Goal: Task Accomplishment & Management: Manage account settings

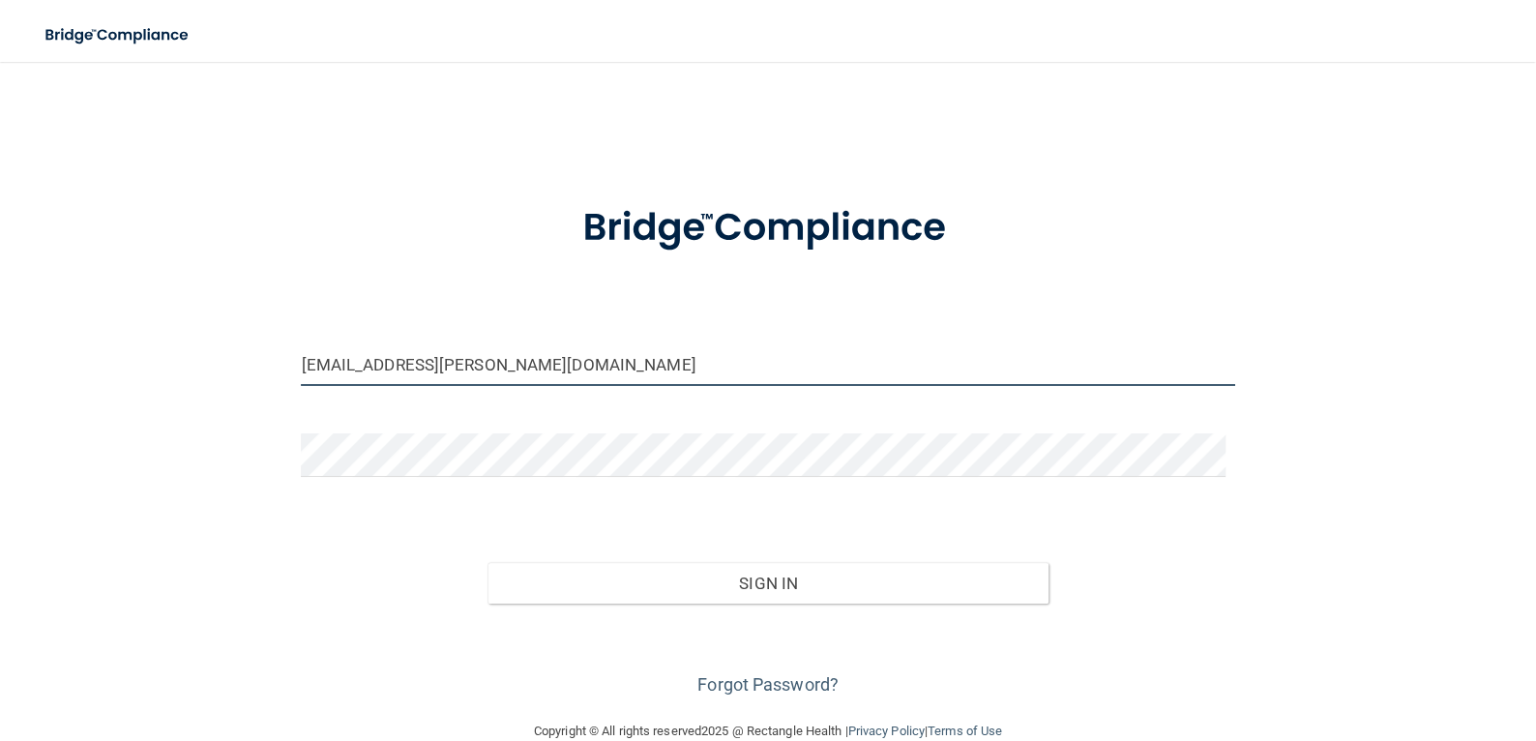
drag, startPoint x: 617, startPoint y: 363, endPoint x: 225, endPoint y: 367, distance: 391.7
click at [225, 367] on div "[EMAIL_ADDRESS][PERSON_NAME][DOMAIN_NAME] Invalid email/password. You don't hav…" at bounding box center [768, 390] width 1458 height 619
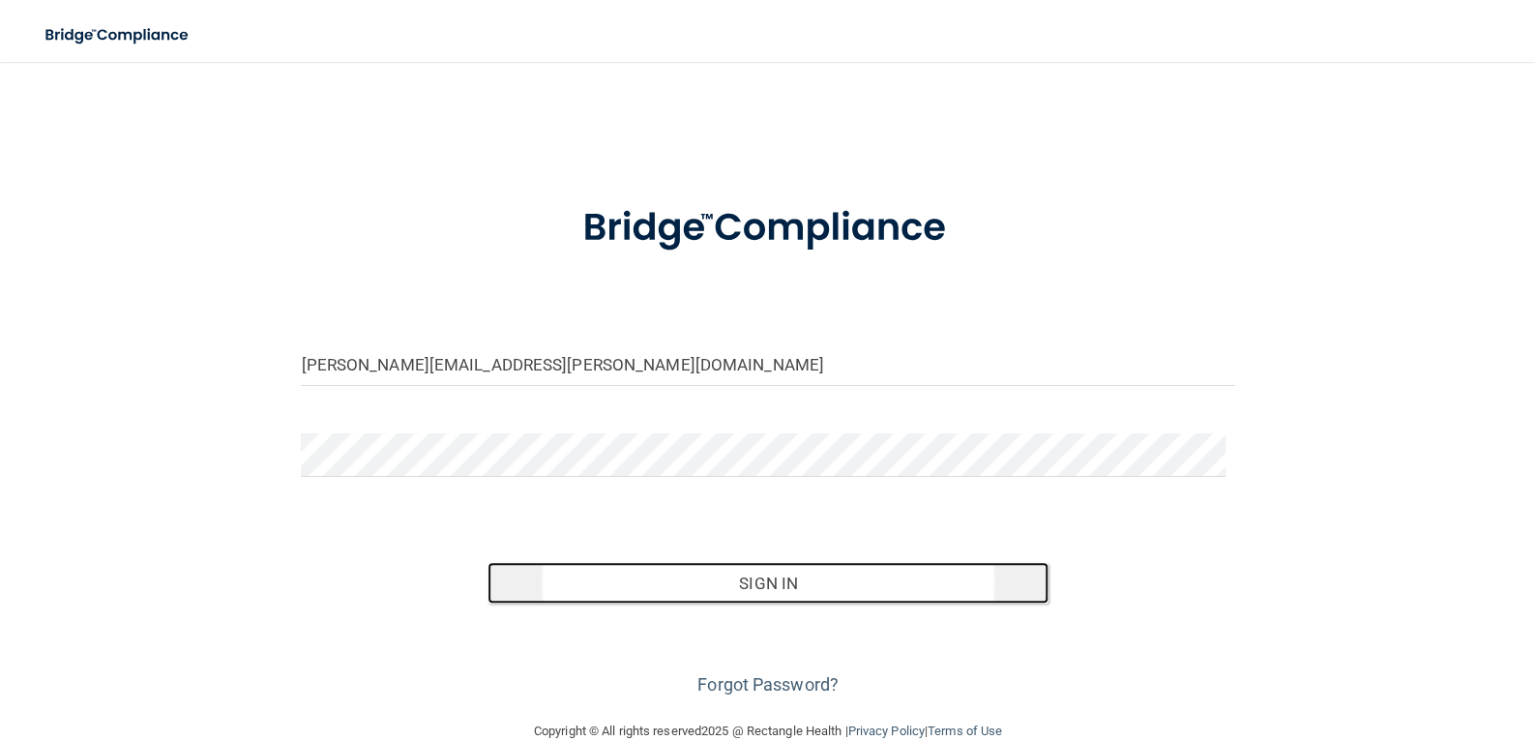
click at [635, 583] on button "Sign In" at bounding box center [767, 583] width 560 height 43
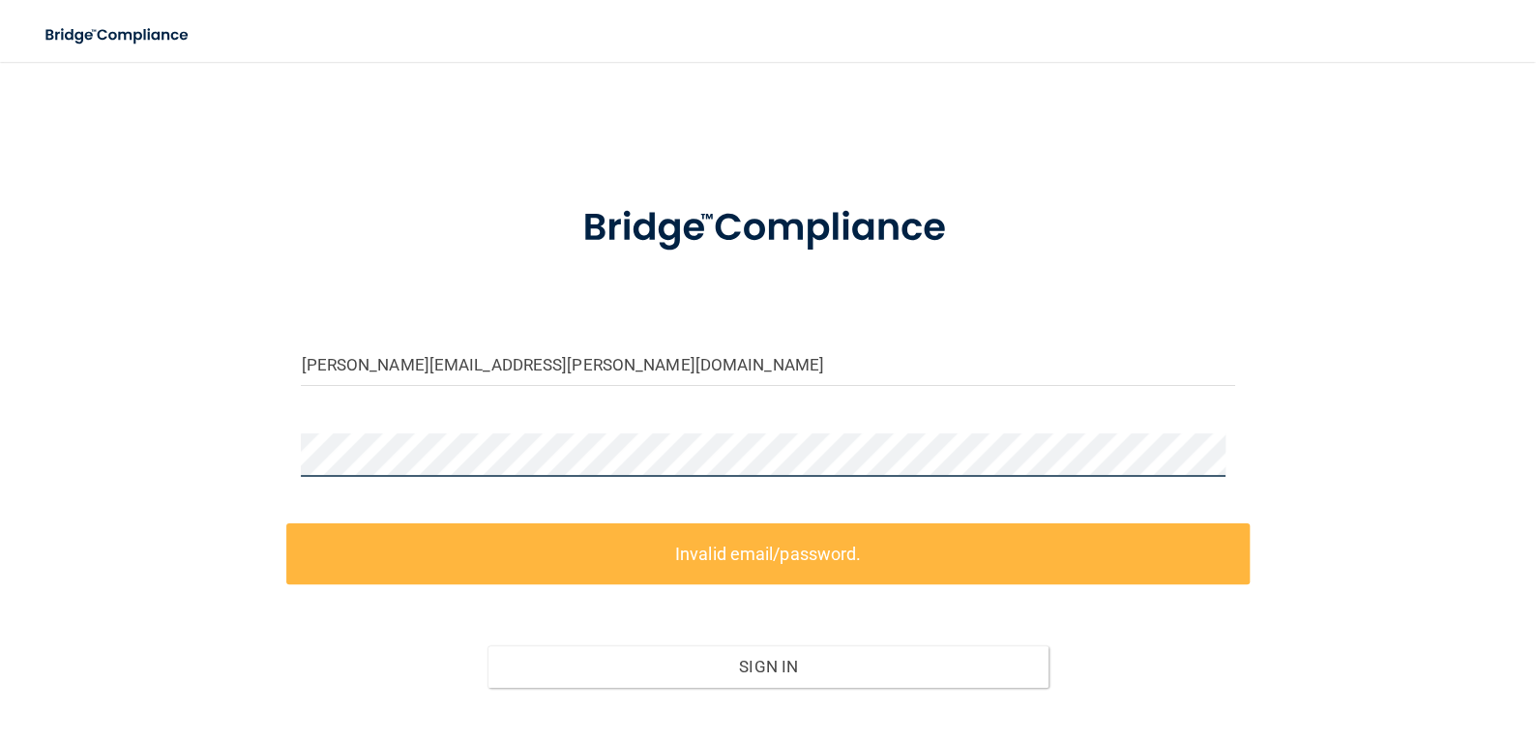
click at [299, 478] on div at bounding box center [767, 462] width 962 height 58
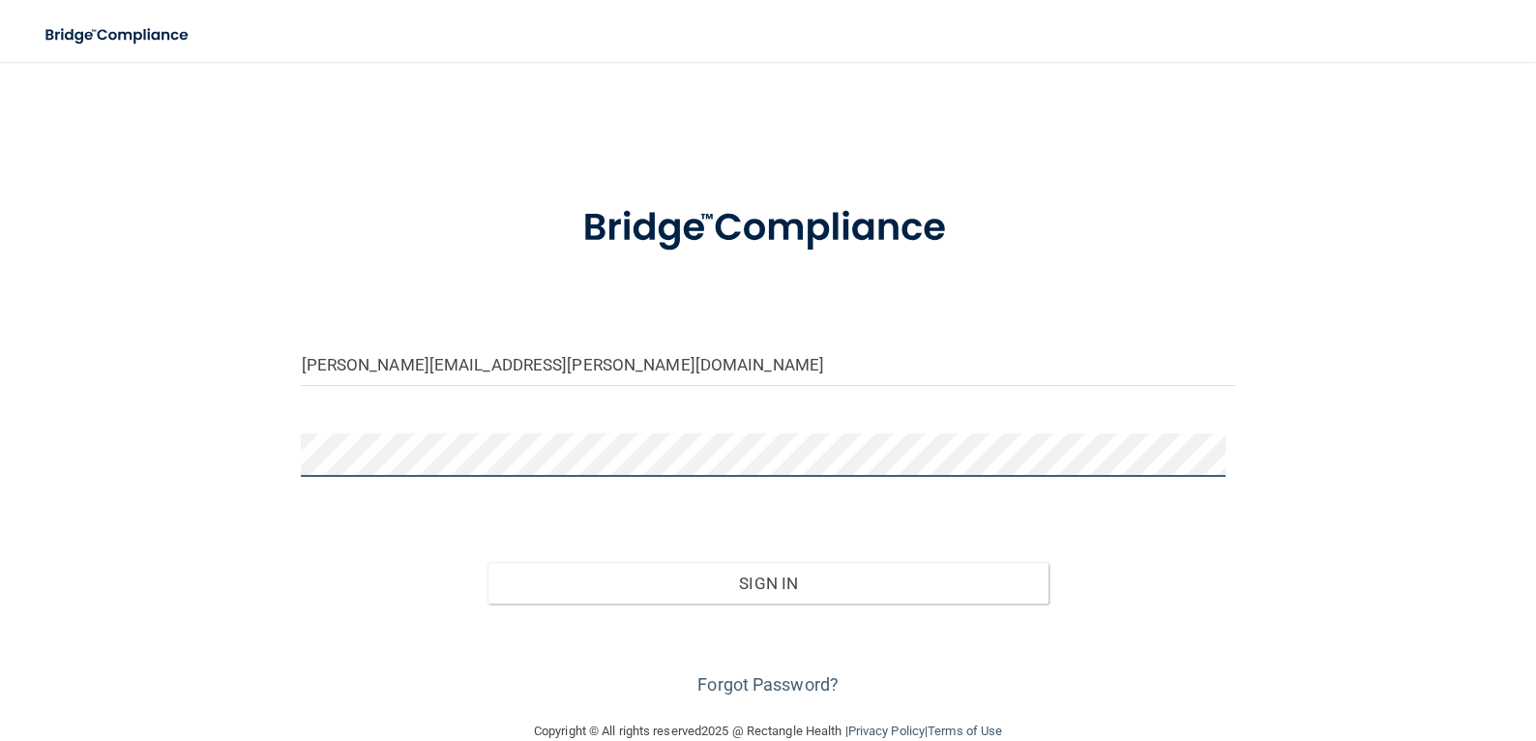
click at [487, 562] on button "Sign In" at bounding box center [767, 583] width 560 height 43
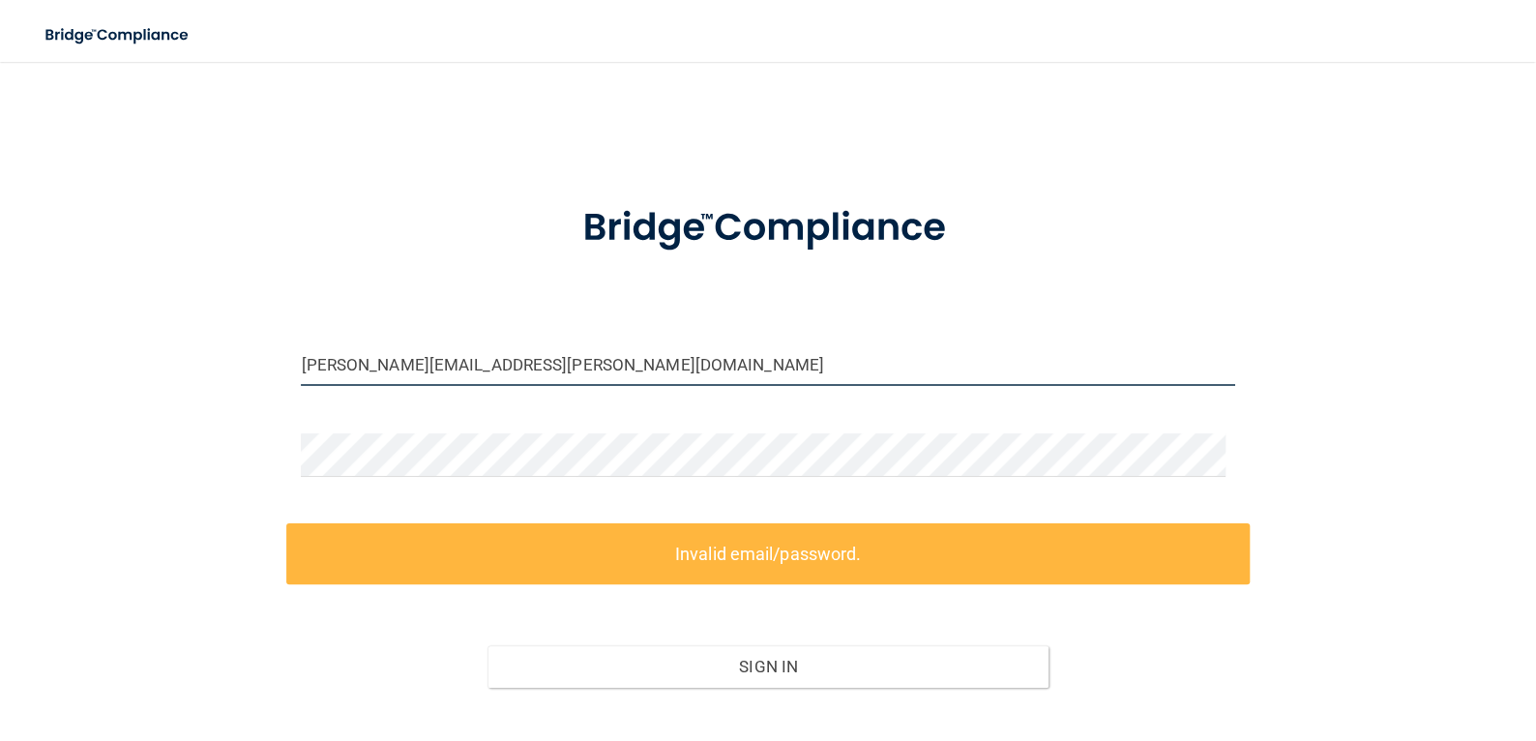
drag, startPoint x: 567, startPoint y: 363, endPoint x: 361, endPoint y: 354, distance: 206.2
click at [367, 354] on input "kim.king@tnsmiles37354.com" at bounding box center [767, 364] width 933 height 44
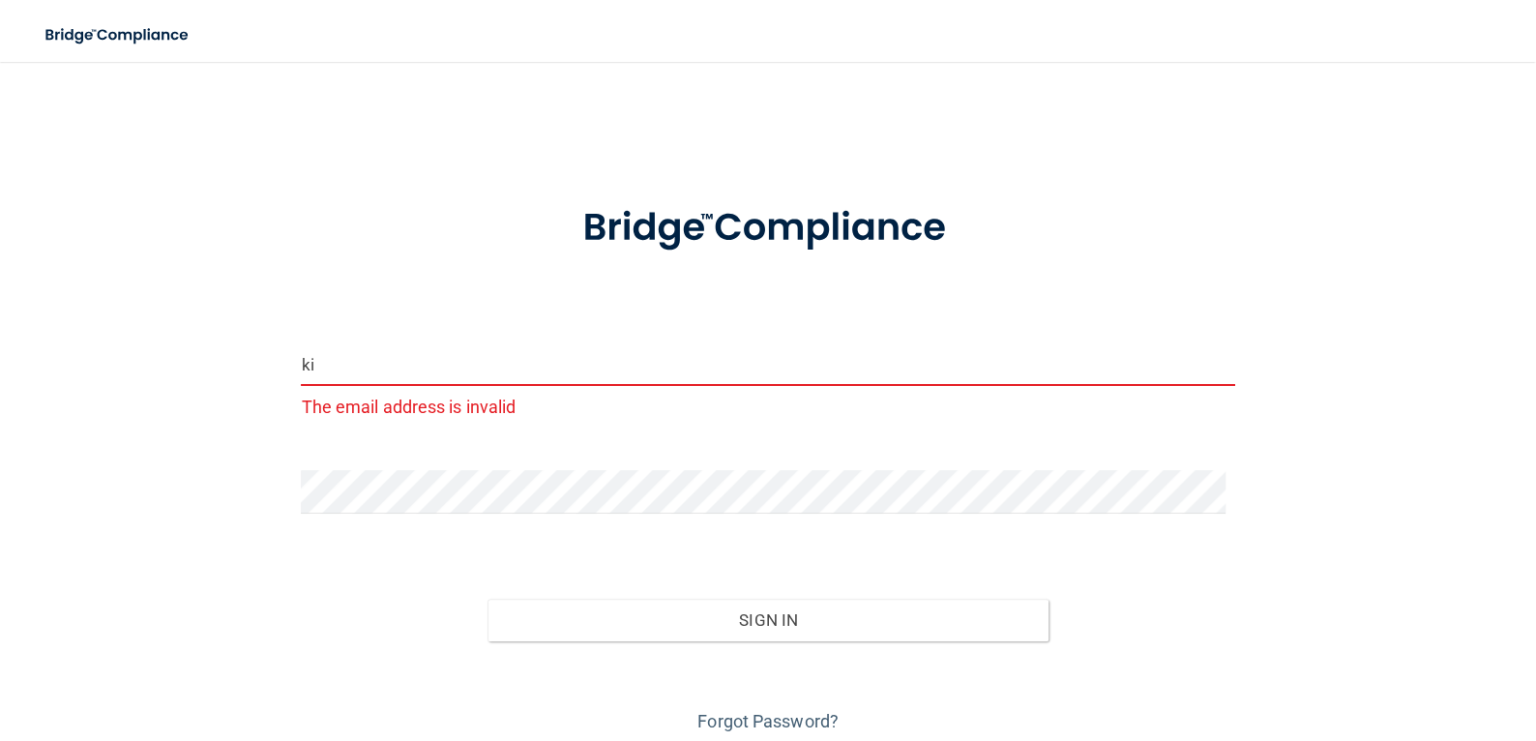
type input "k"
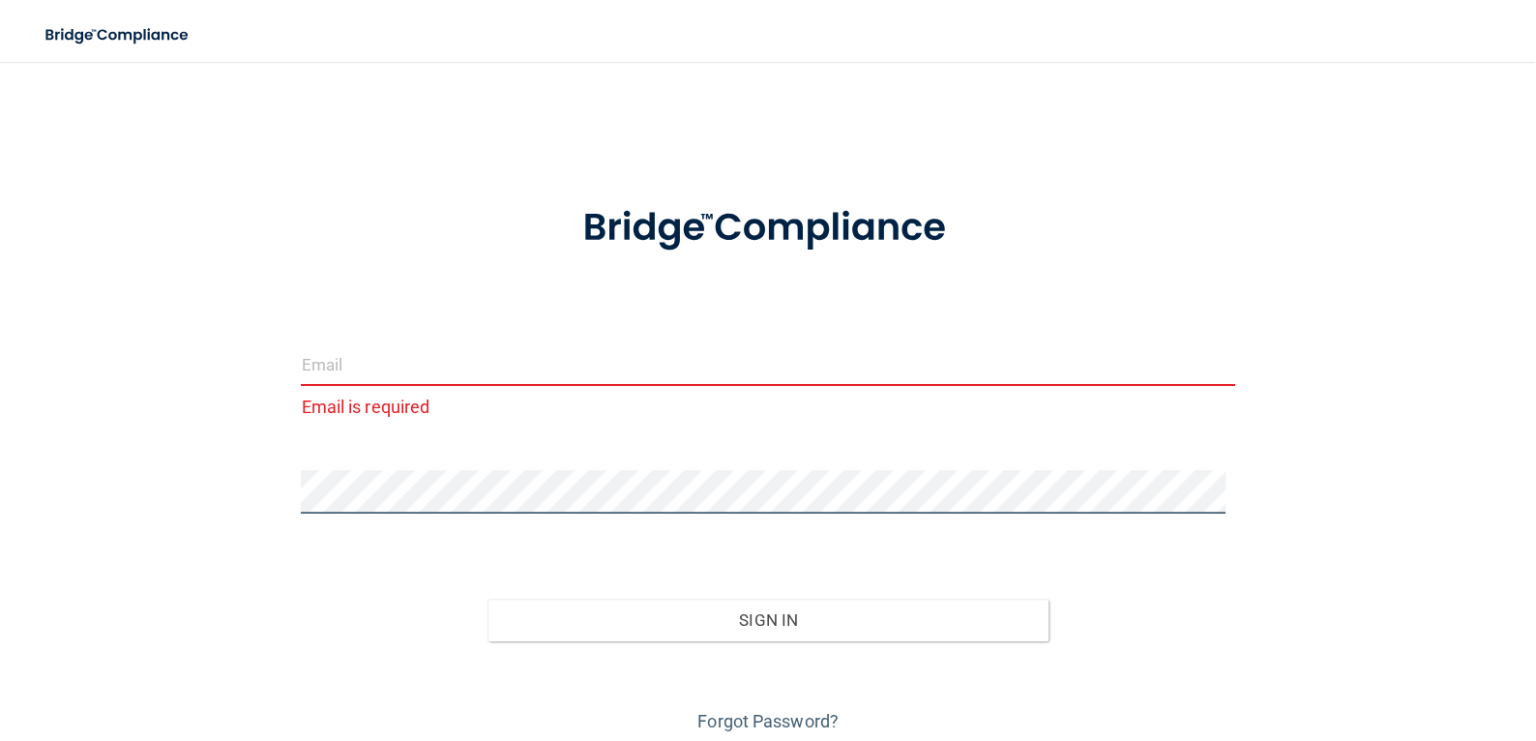
click at [277, 474] on div "Email is required Invalid email/password. You don't have permission to access t…" at bounding box center [768, 409] width 1458 height 656
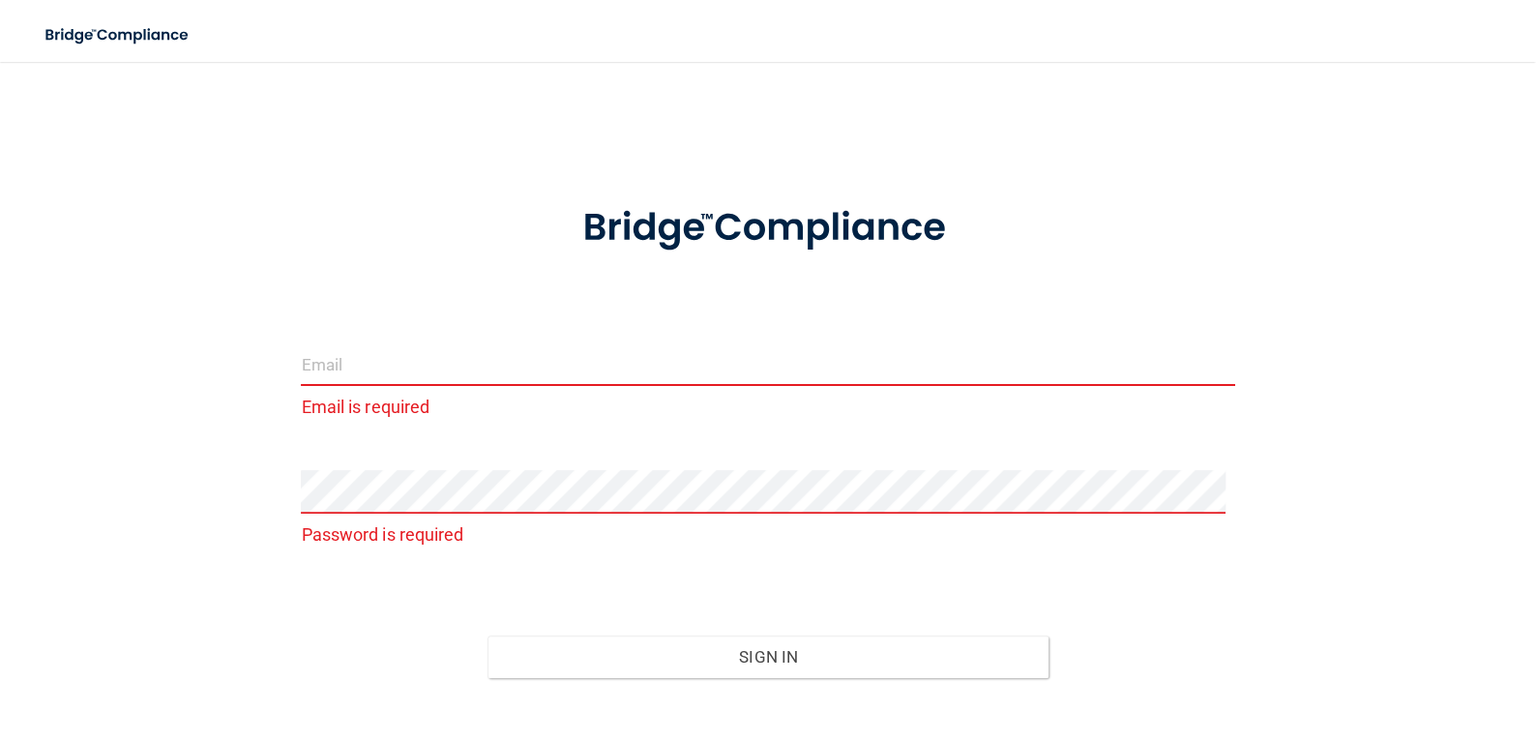
click at [349, 371] on input "email" at bounding box center [767, 364] width 933 height 44
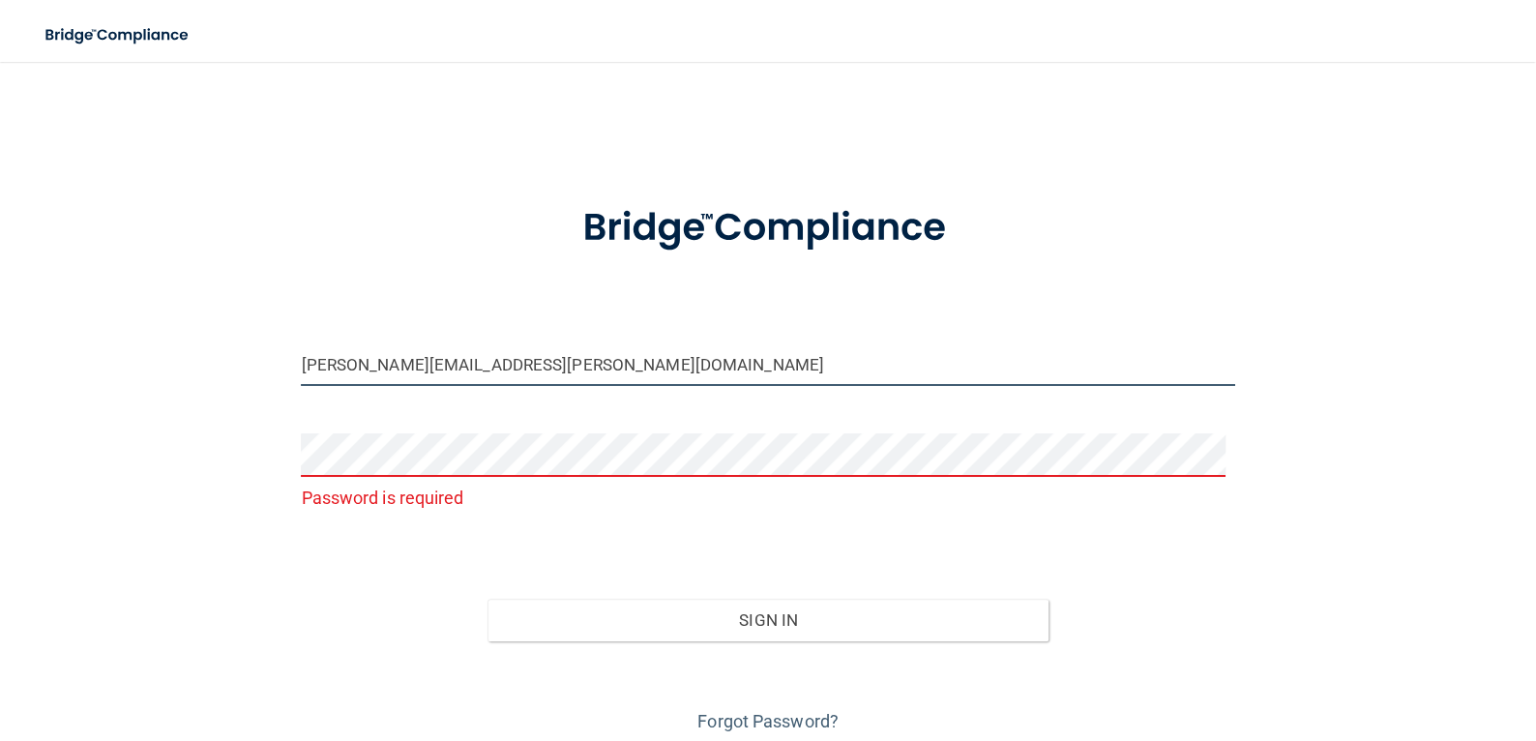
type input "[PERSON_NAME][EMAIL_ADDRESS][PERSON_NAME][DOMAIN_NAME]"
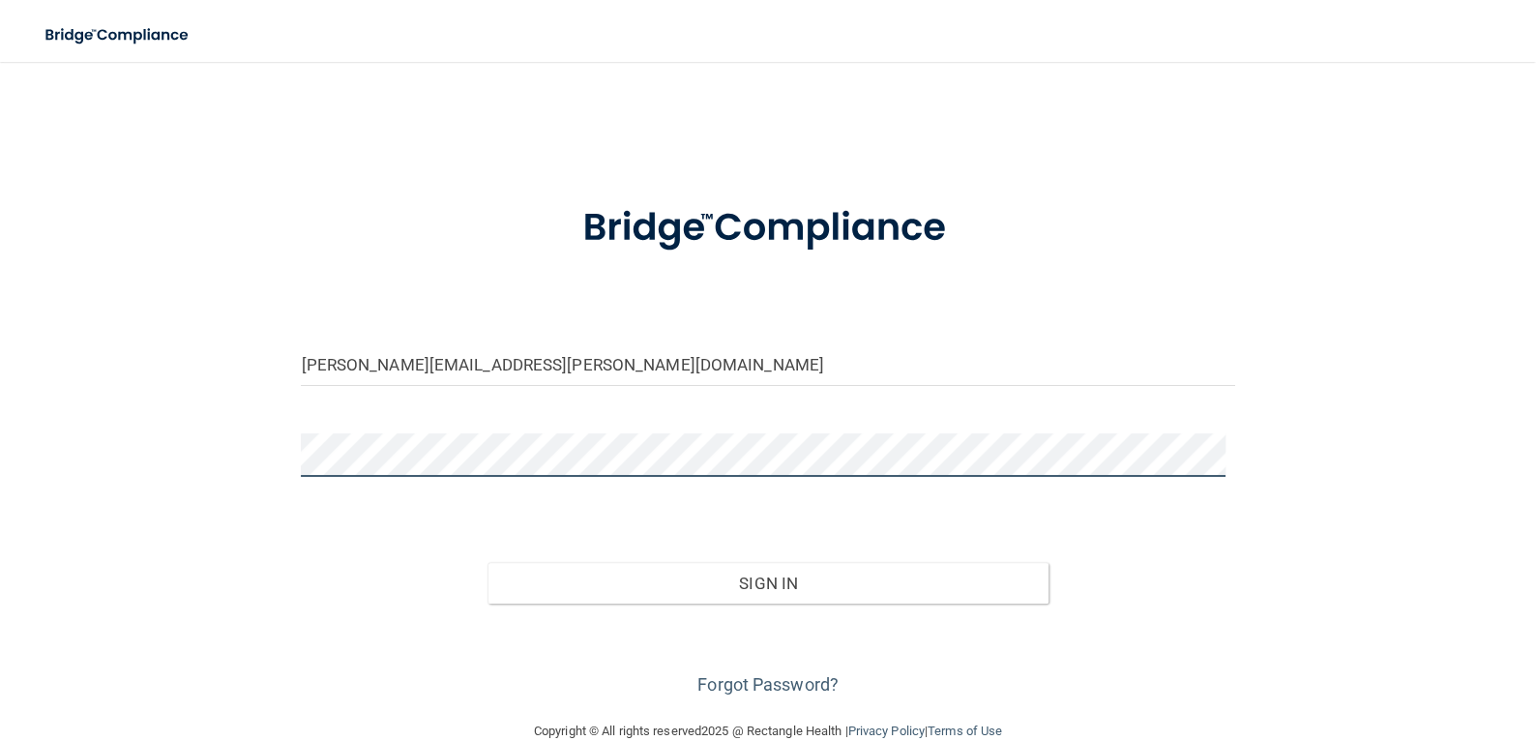
click at [487, 562] on button "Sign In" at bounding box center [767, 583] width 560 height 43
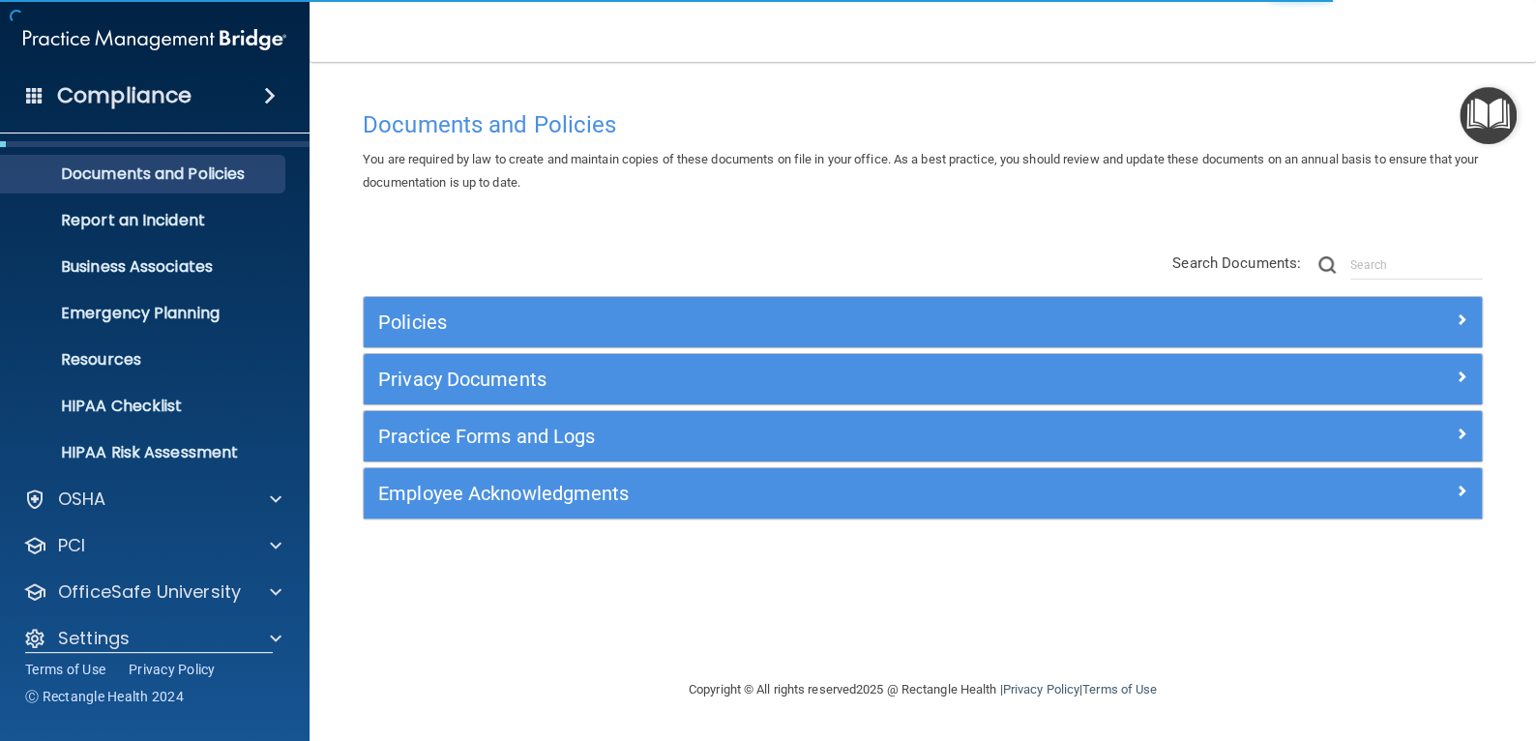
scroll to position [61, 0]
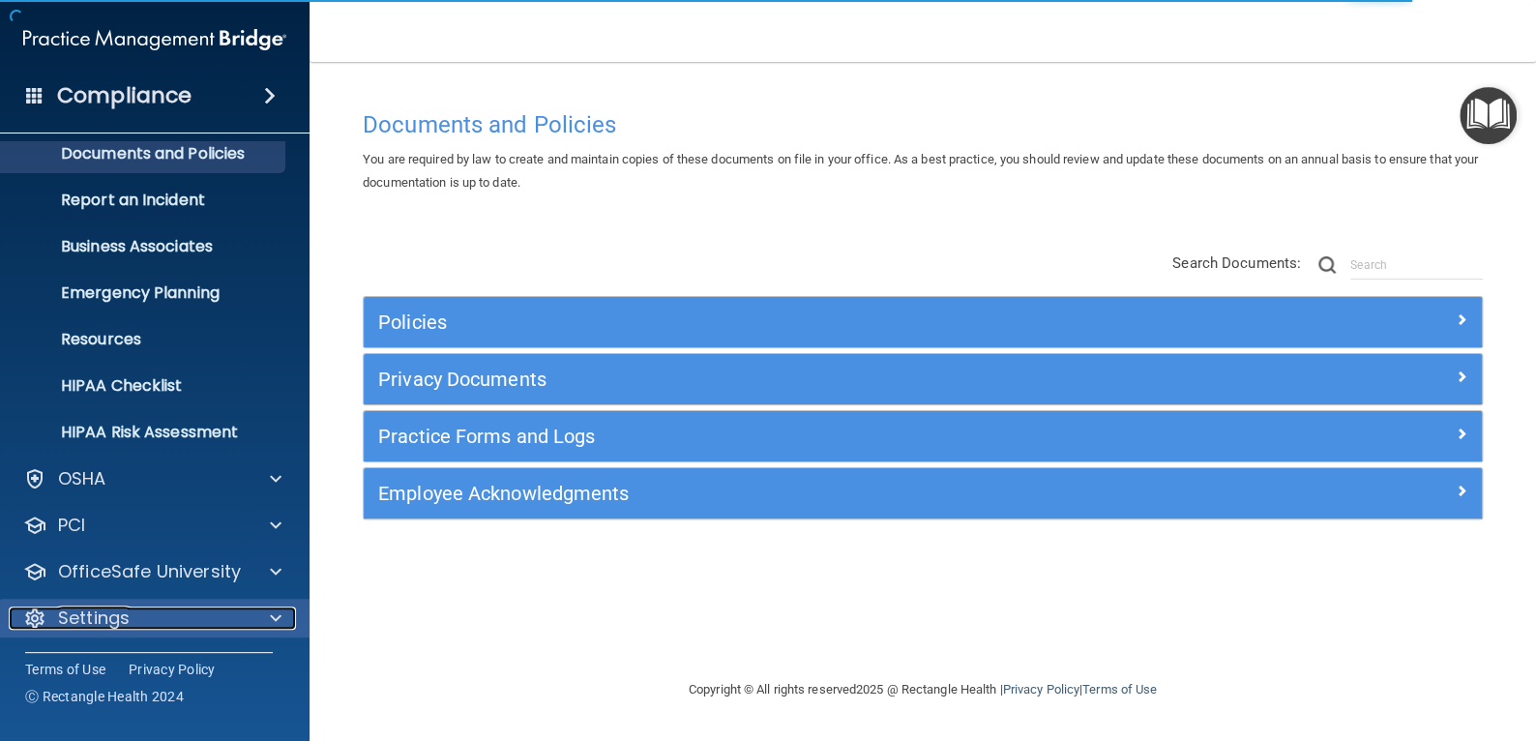
click at [197, 611] on div "Settings" at bounding box center [129, 617] width 240 height 23
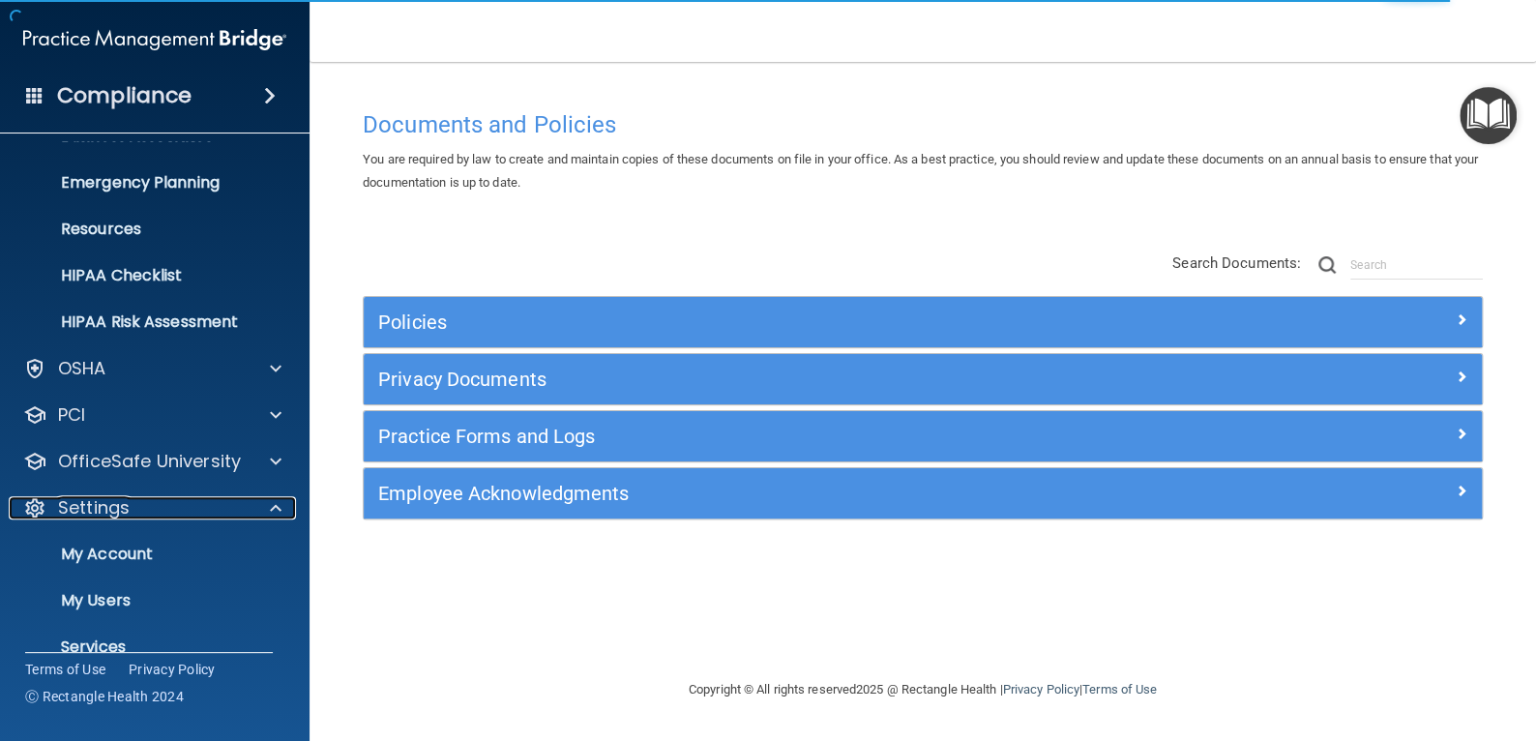
scroll to position [247, 0]
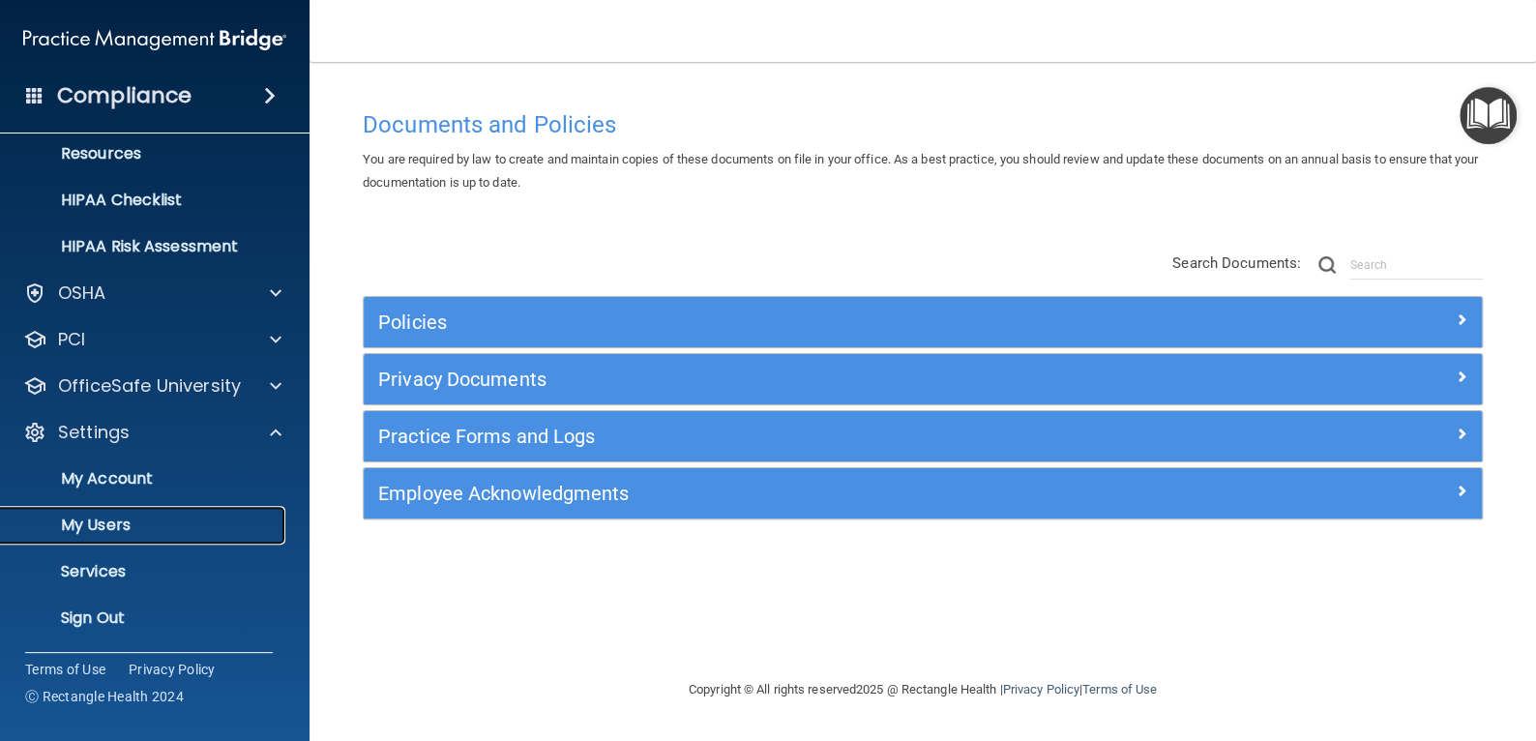
click at [147, 511] on link "My Users" at bounding box center [133, 525] width 305 height 39
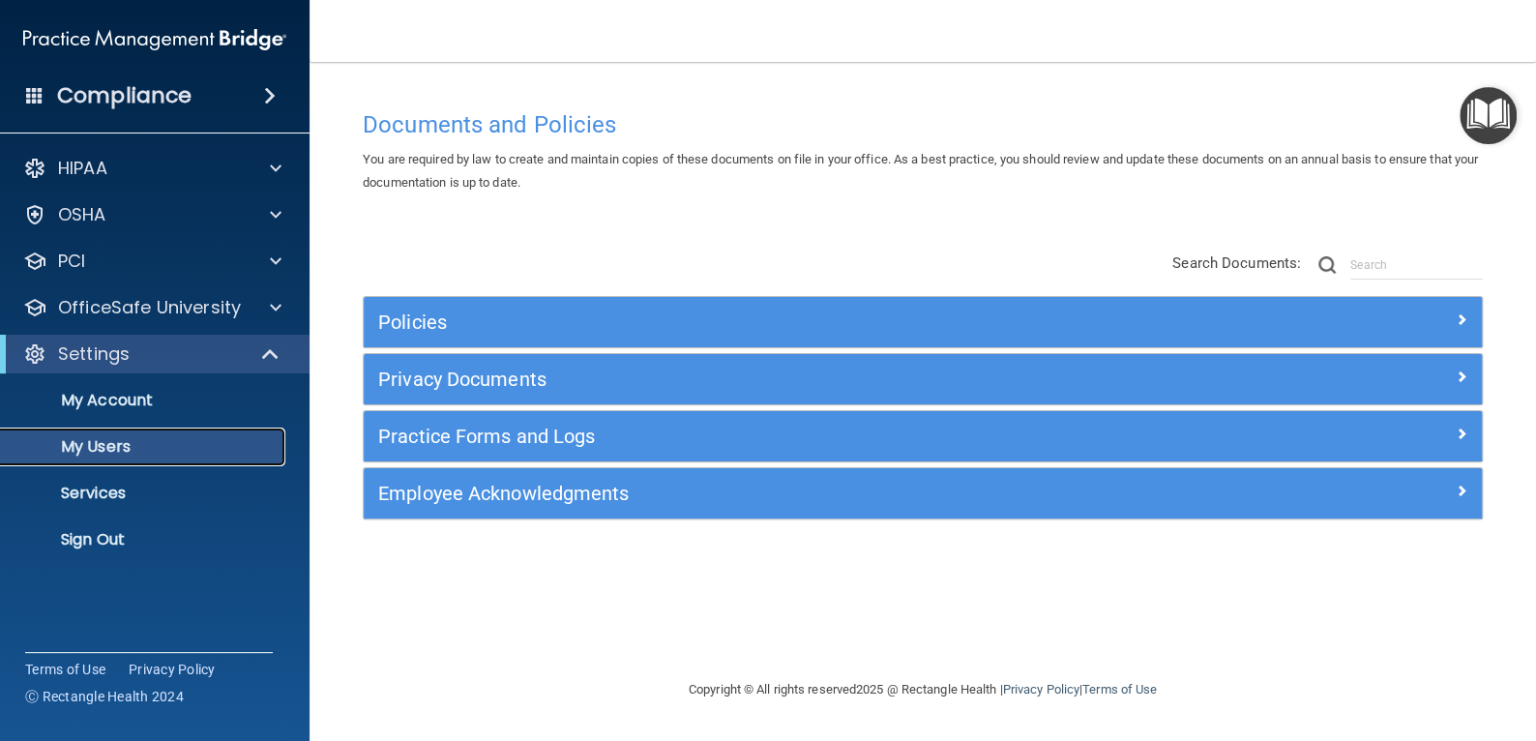
select select "20"
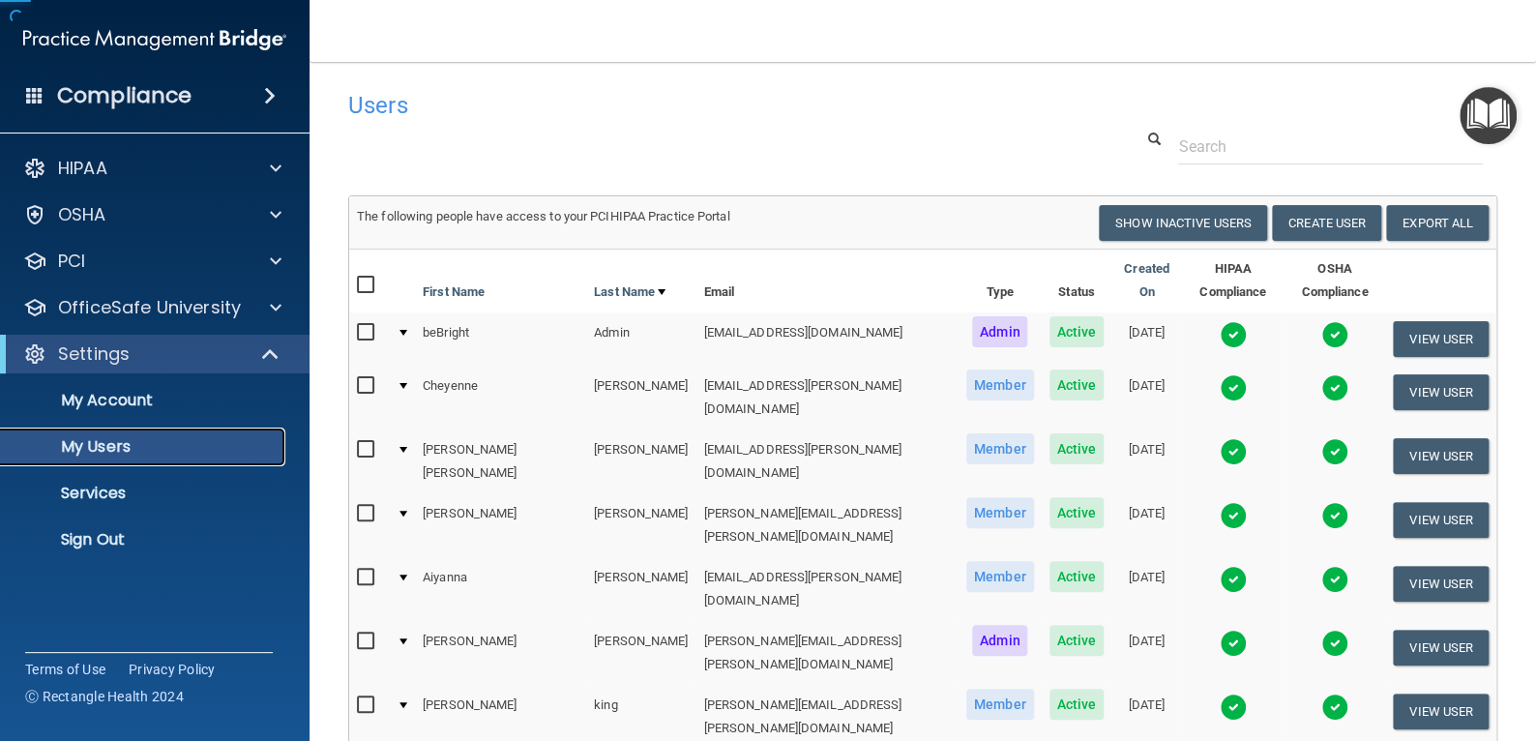
click at [197, 441] on p "My Users" at bounding box center [145, 446] width 264 height 19
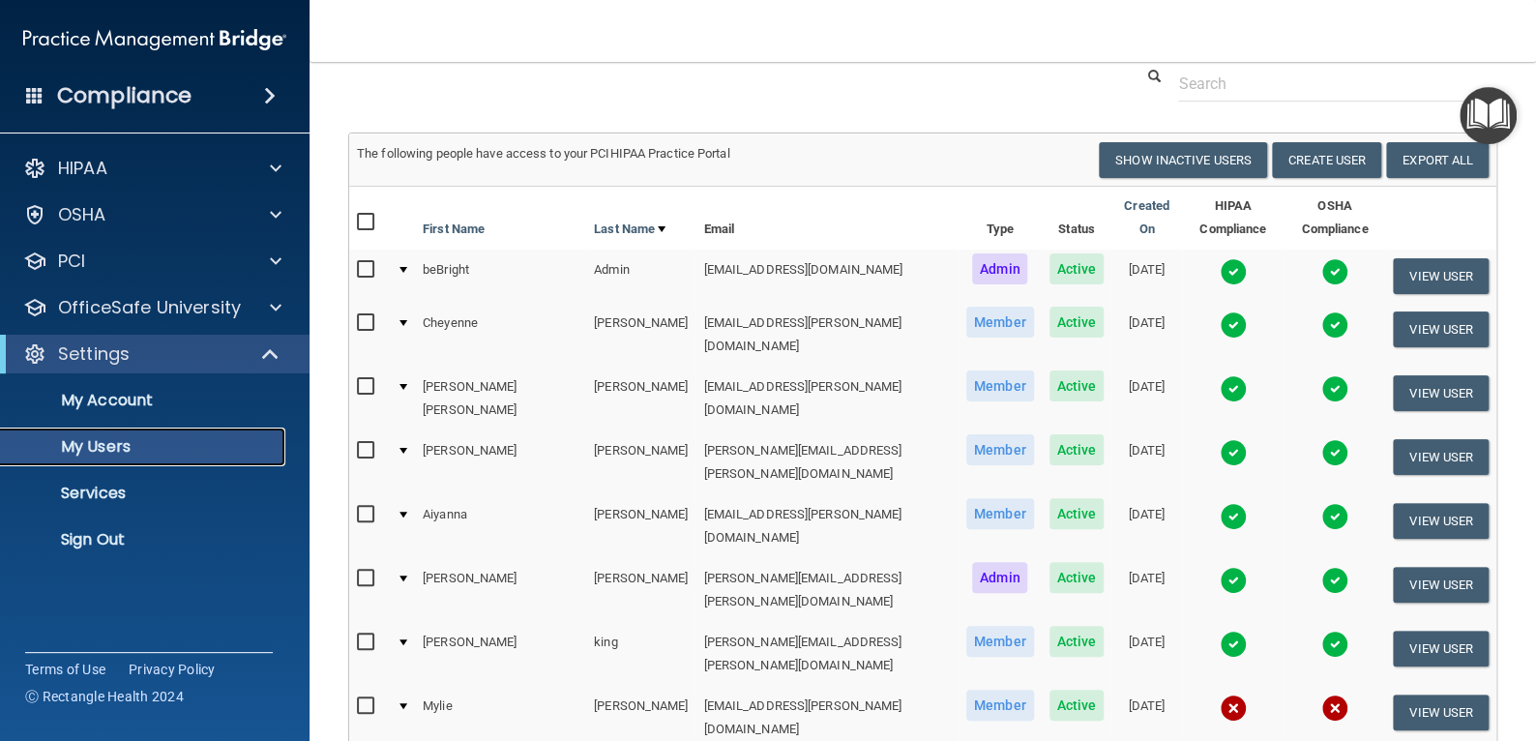
scroll to position [97, 0]
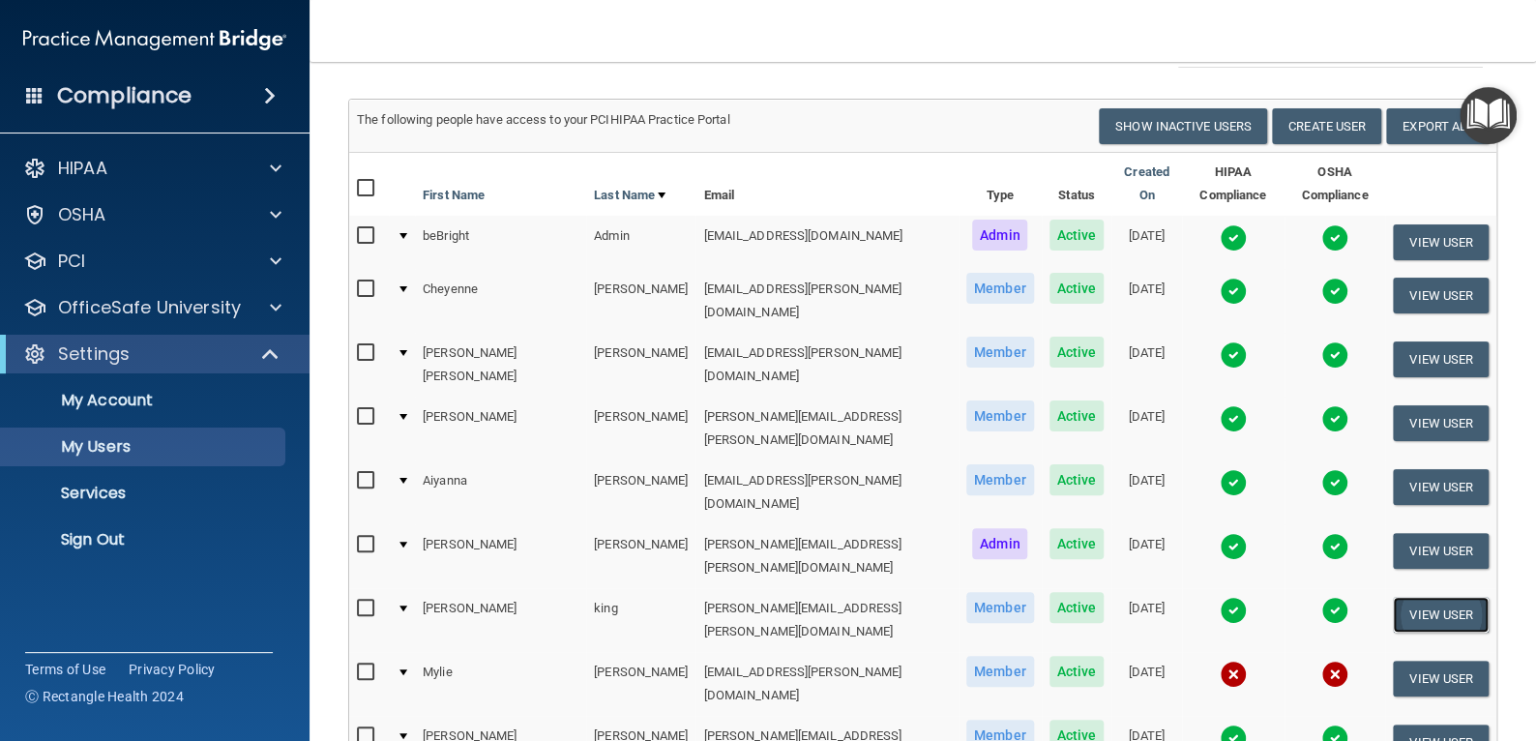
click at [1393, 597] on button "View User" at bounding box center [1441, 615] width 96 height 36
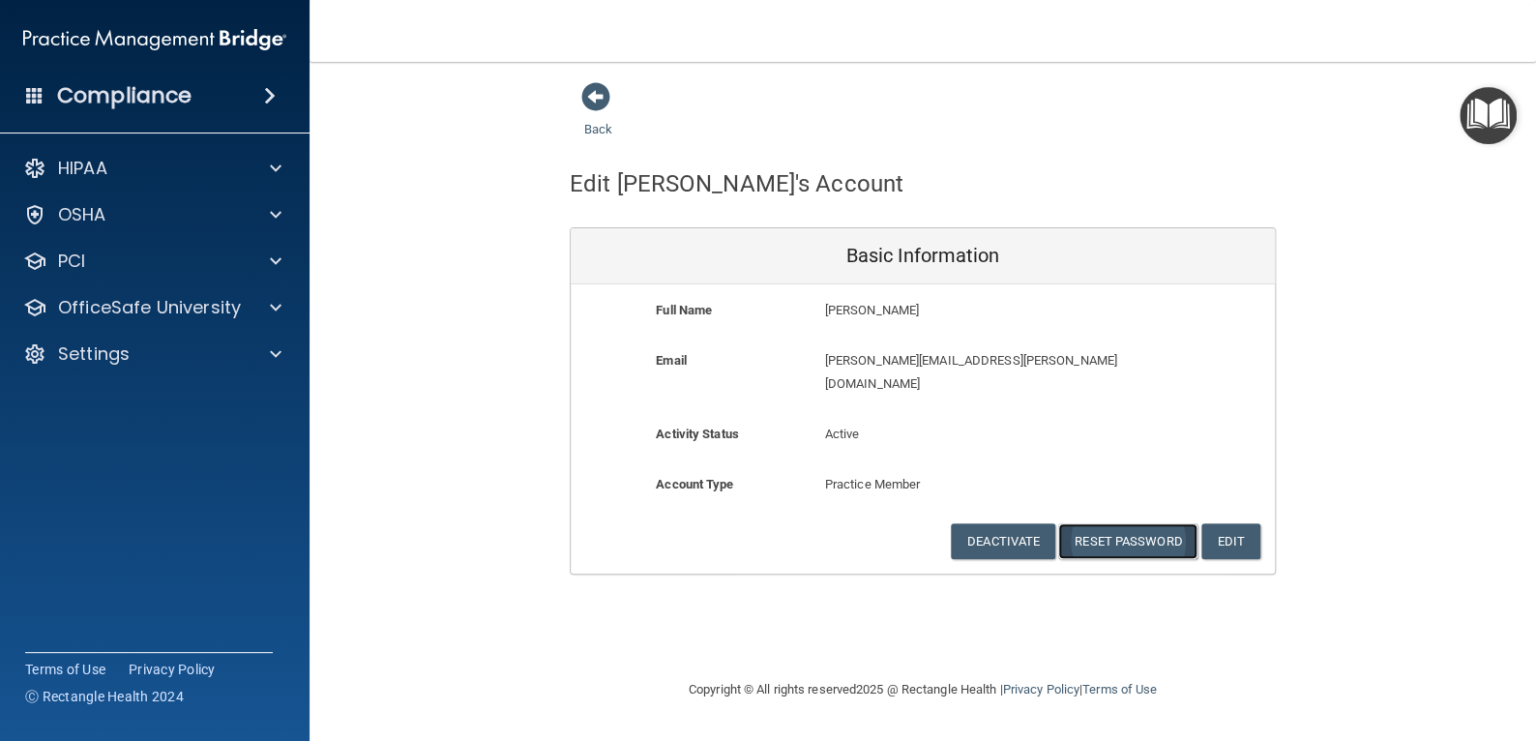
click at [1133, 524] on button "Reset Password" at bounding box center [1127, 541] width 139 height 36
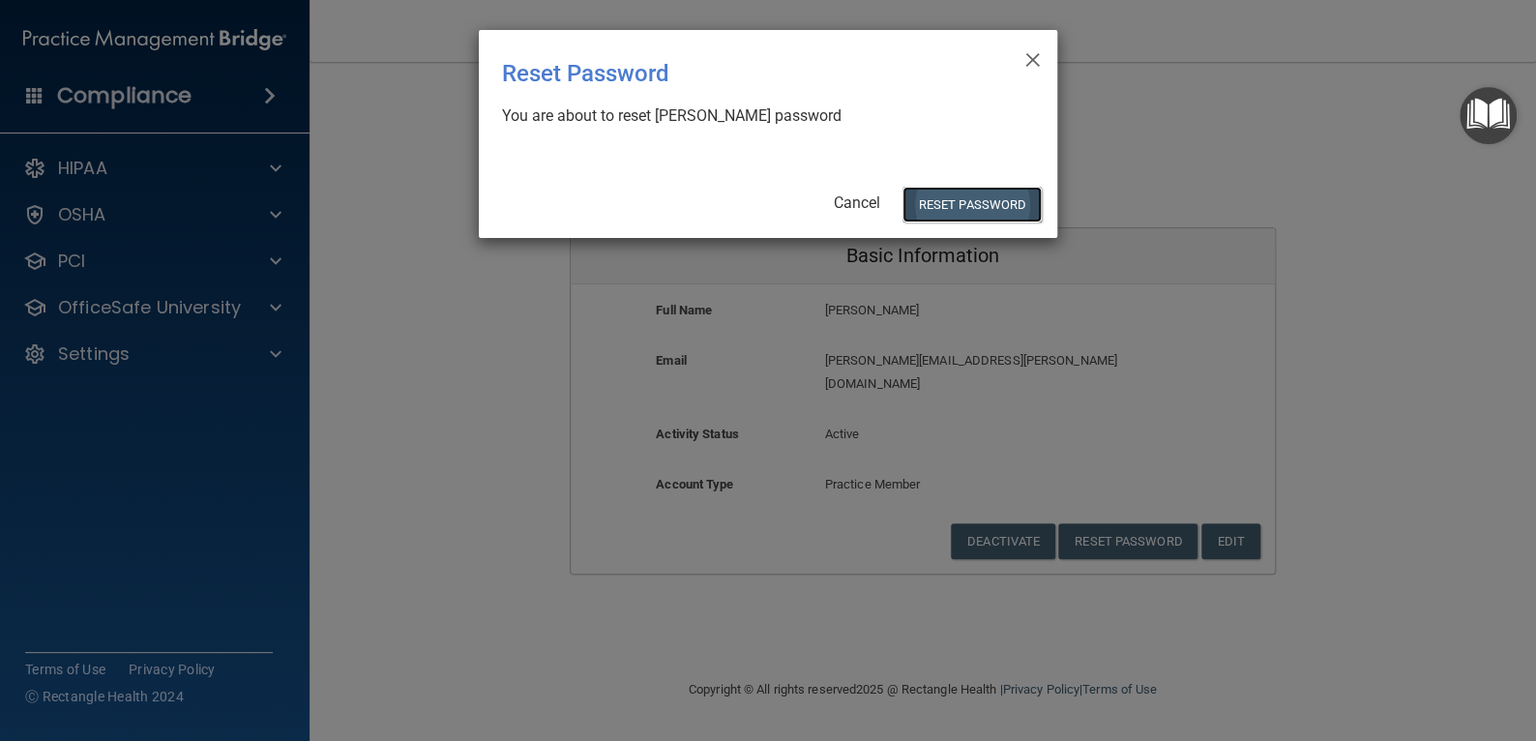
click at [949, 204] on button "Reset Password" at bounding box center [971, 205] width 139 height 36
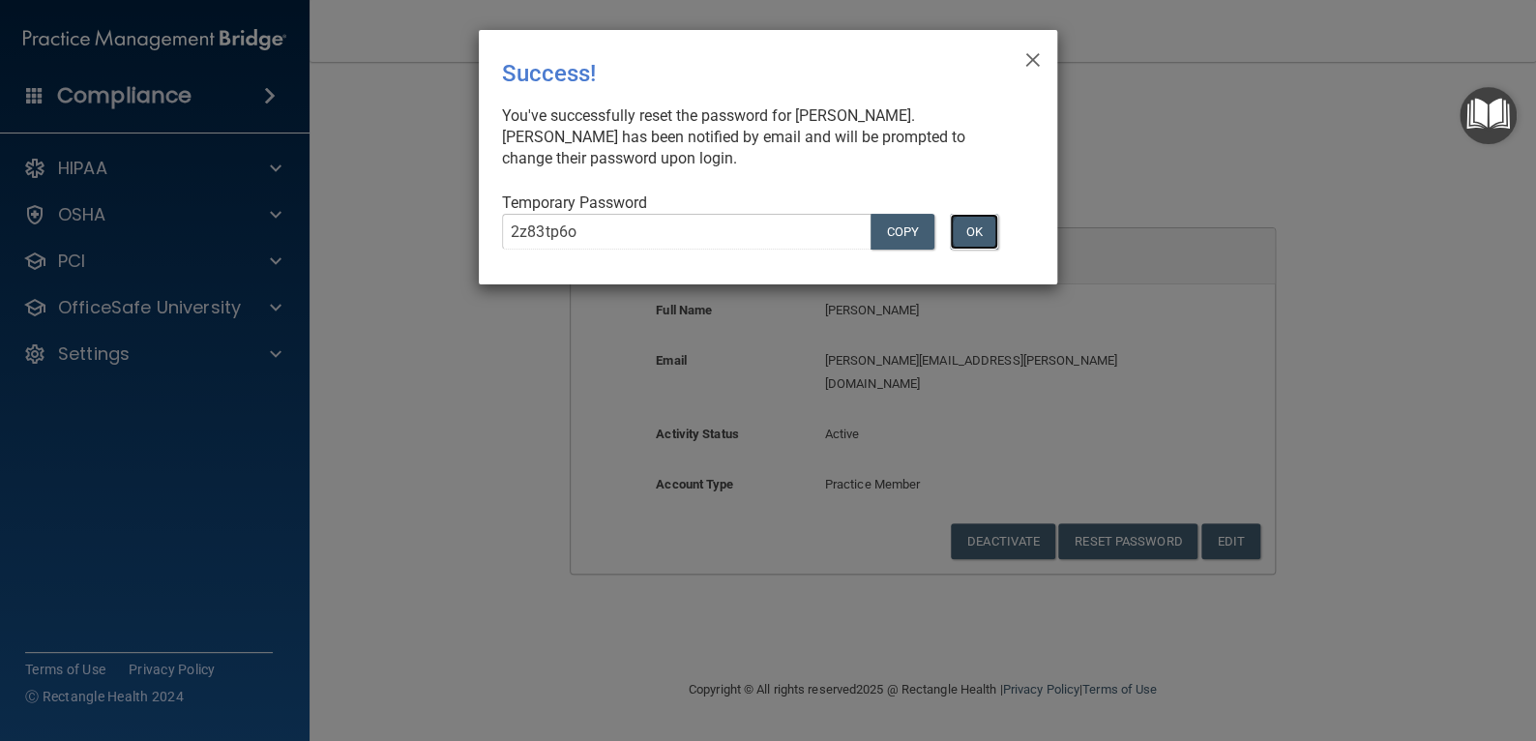
click at [988, 219] on button "OK" at bounding box center [974, 232] width 48 height 36
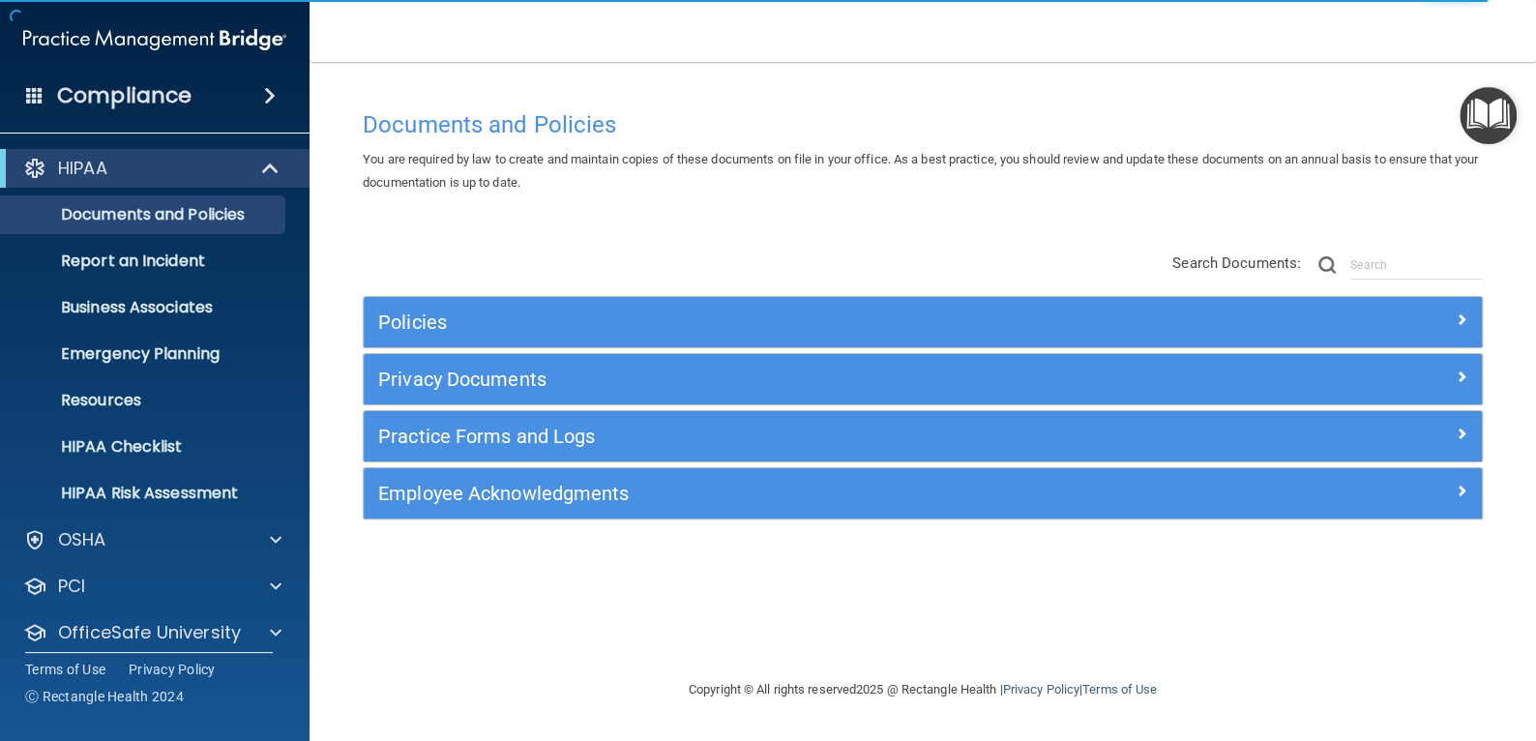
click at [1025, 199] on div "Documents and Policies You are required by law to create and maintain copies of…" at bounding box center [922, 389] width 1149 height 577
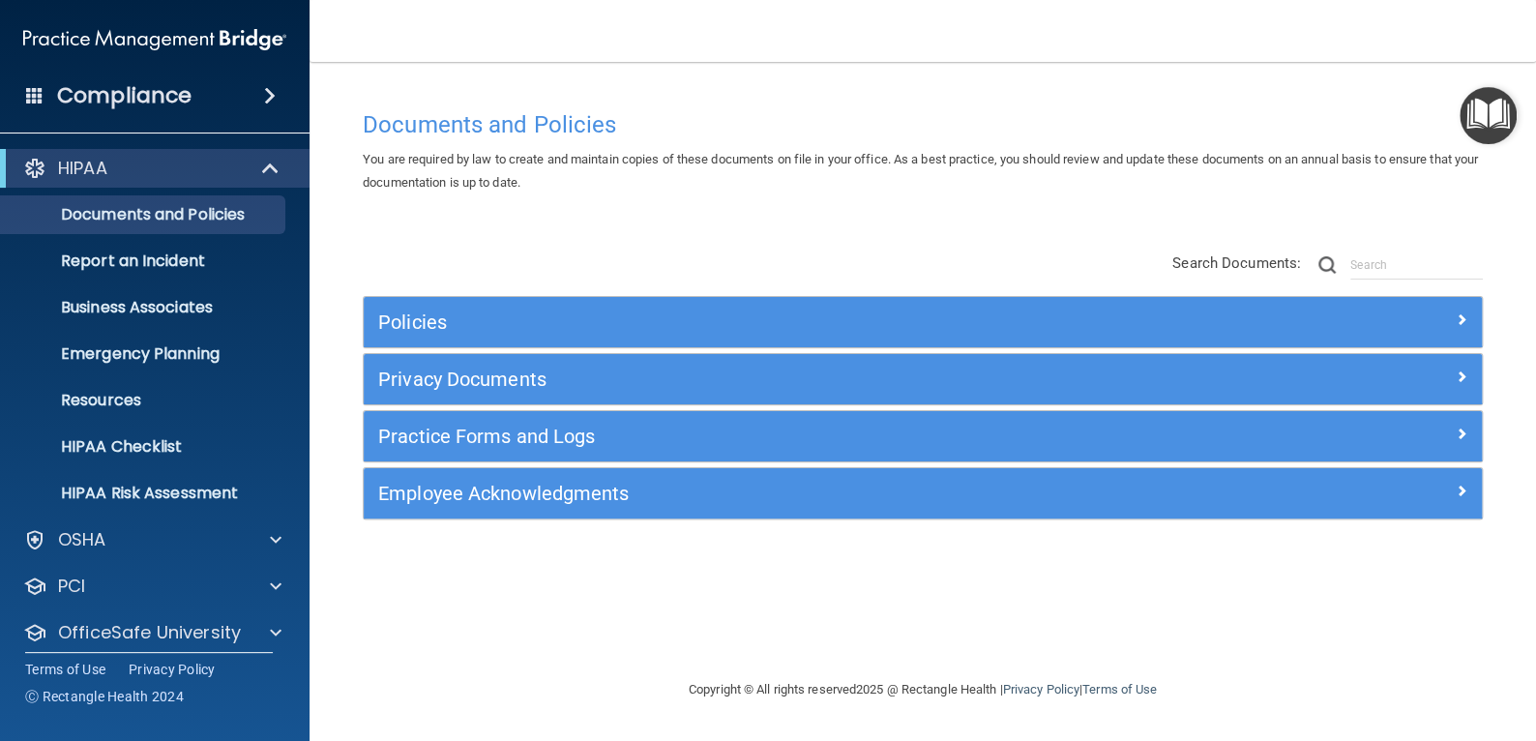
click at [220, 101] on div "Compliance" at bounding box center [154, 95] width 309 height 43
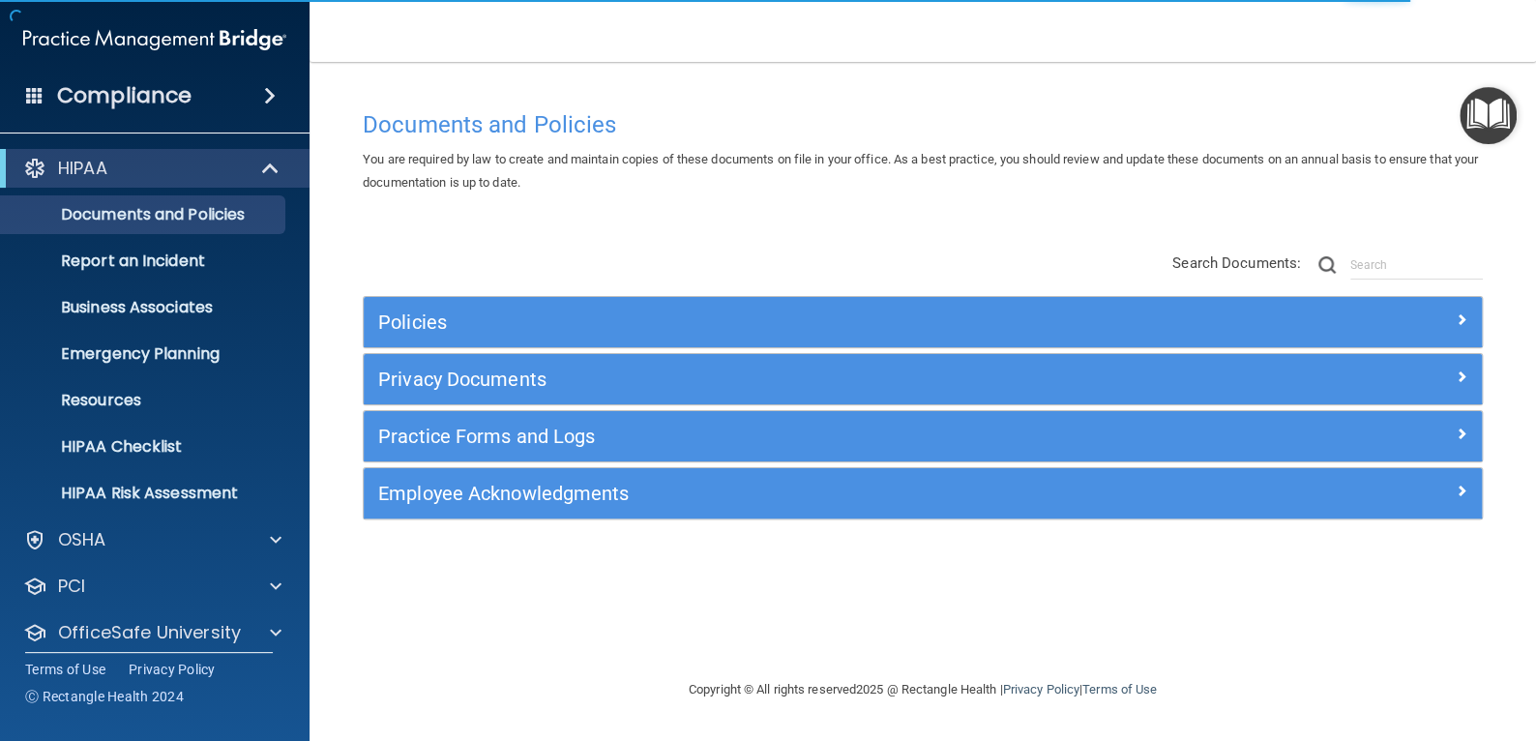
drag, startPoint x: 1532, startPoint y: 0, endPoint x: 433, endPoint y: 390, distance: 1165.7
click at [414, 403] on div "Privacy Documents Manage Patient Requests and Authorizations A document generat…" at bounding box center [923, 379] width 1120 height 52
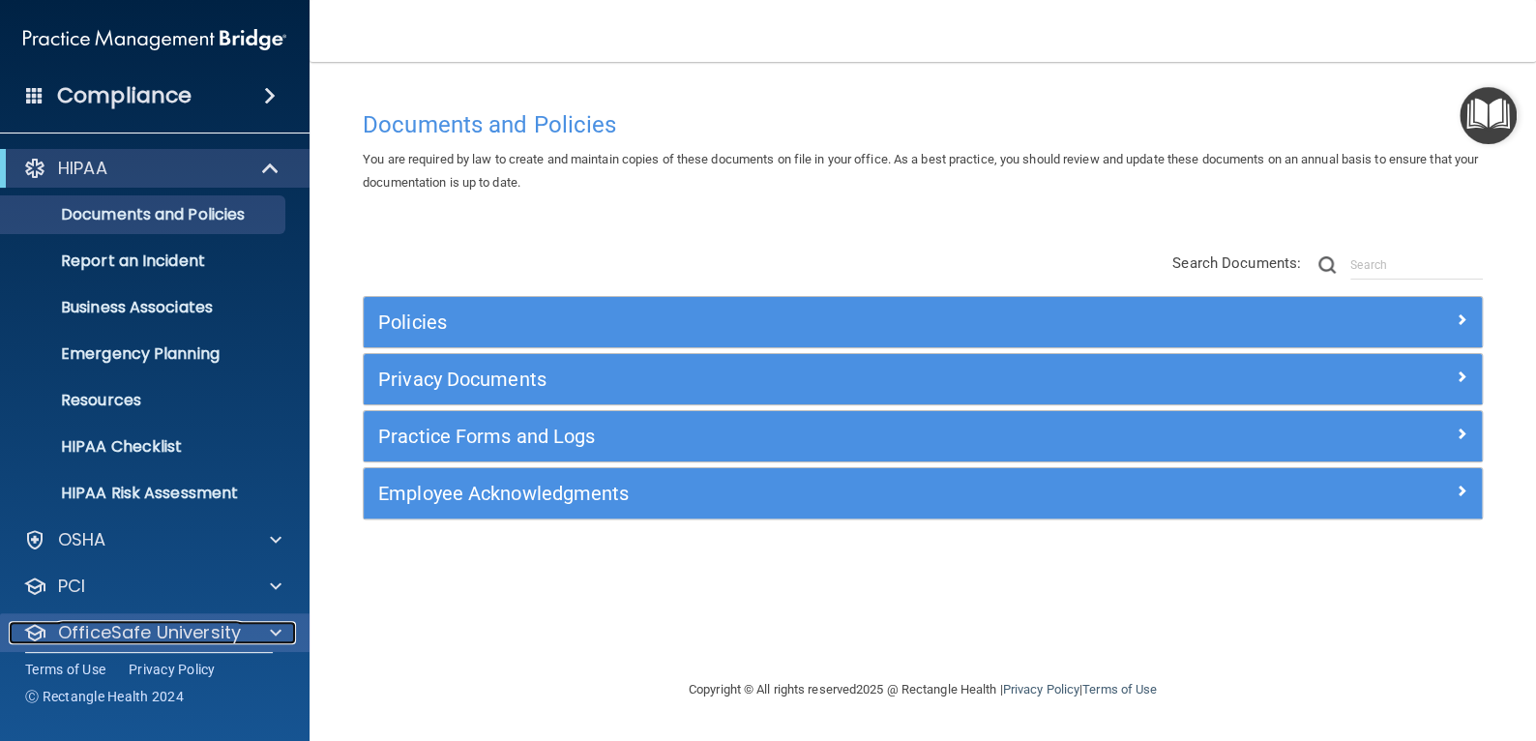
click at [198, 621] on p "OfficeSafe University" at bounding box center [149, 632] width 183 height 23
click at [42, 87] on span at bounding box center [34, 94] width 17 height 17
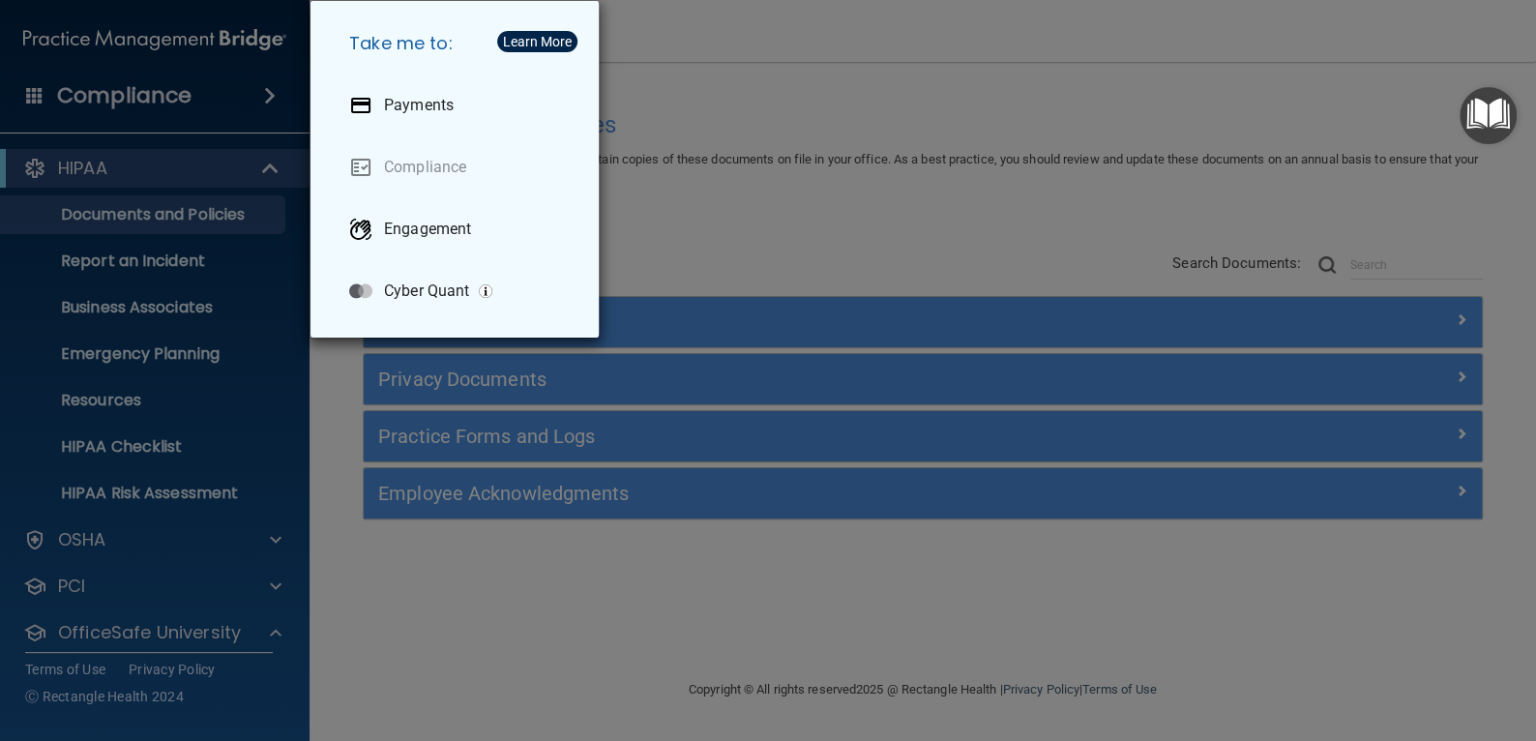
click at [247, 68] on div "Take me to: Payments Compliance Engagement Cyber Quant" at bounding box center [768, 370] width 1536 height 741
